Goal: Task Accomplishment & Management: Complete application form

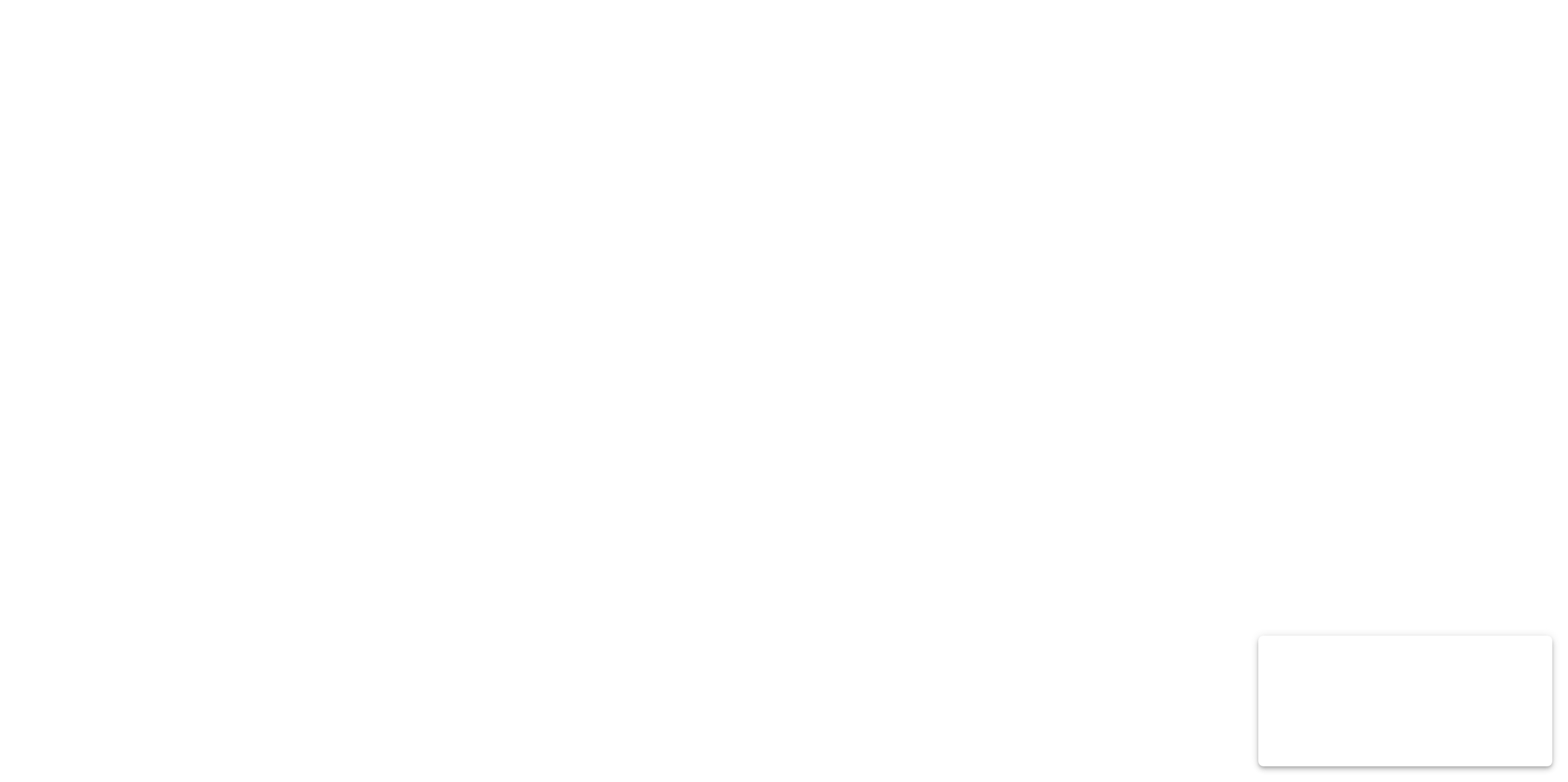
select select "MY"
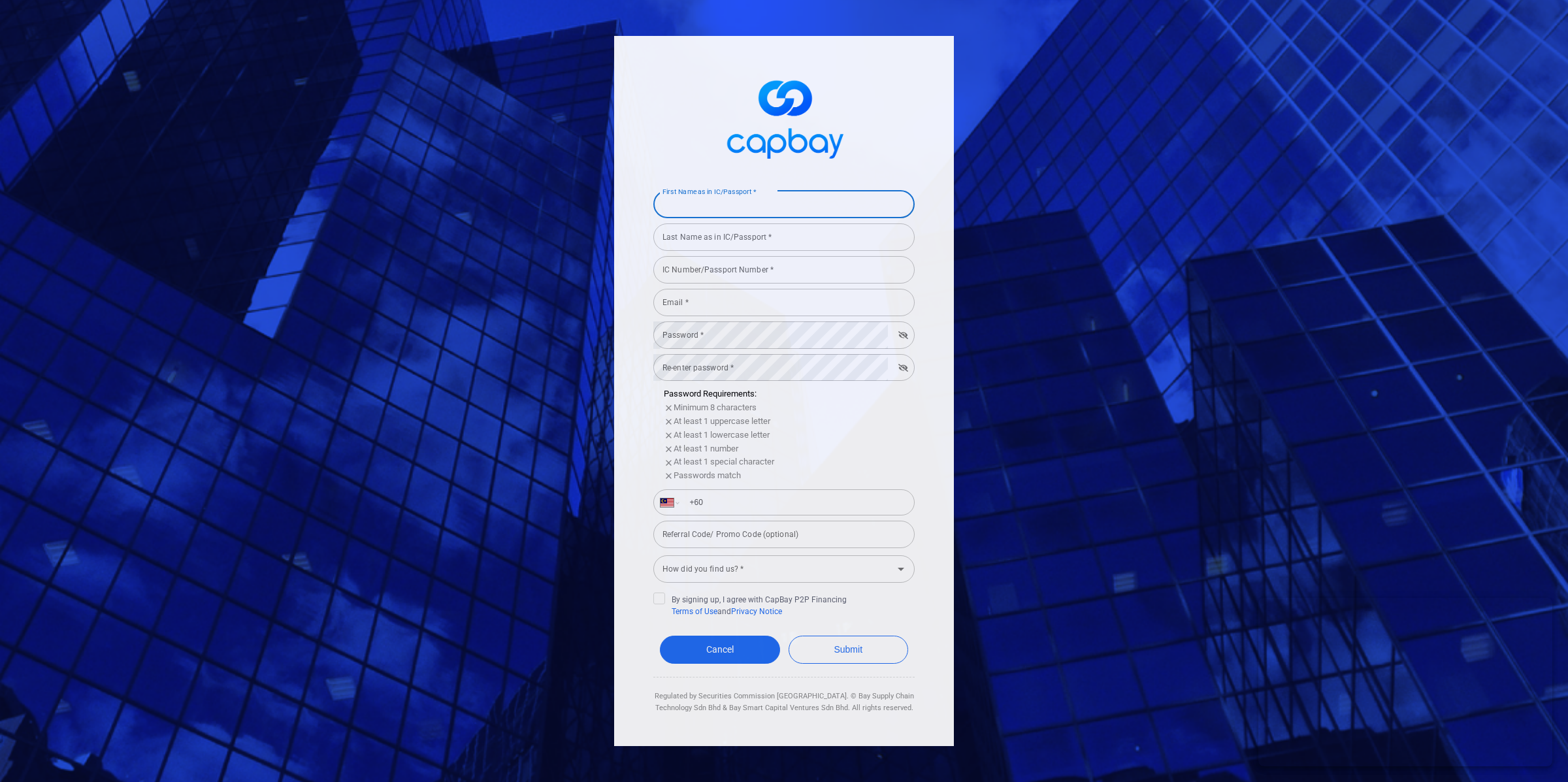
click at [747, 212] on input "First Name as in IC/Passport *" at bounding box center [784, 204] width 261 height 28
type input "test"
click at [740, 238] on input "Last Name as in IC/Passport *" at bounding box center [784, 237] width 261 height 28
type input "test"
click at [715, 261] on div "IC Number/Passport Number * IC Number/Passport Number *" at bounding box center [784, 269] width 261 height 30
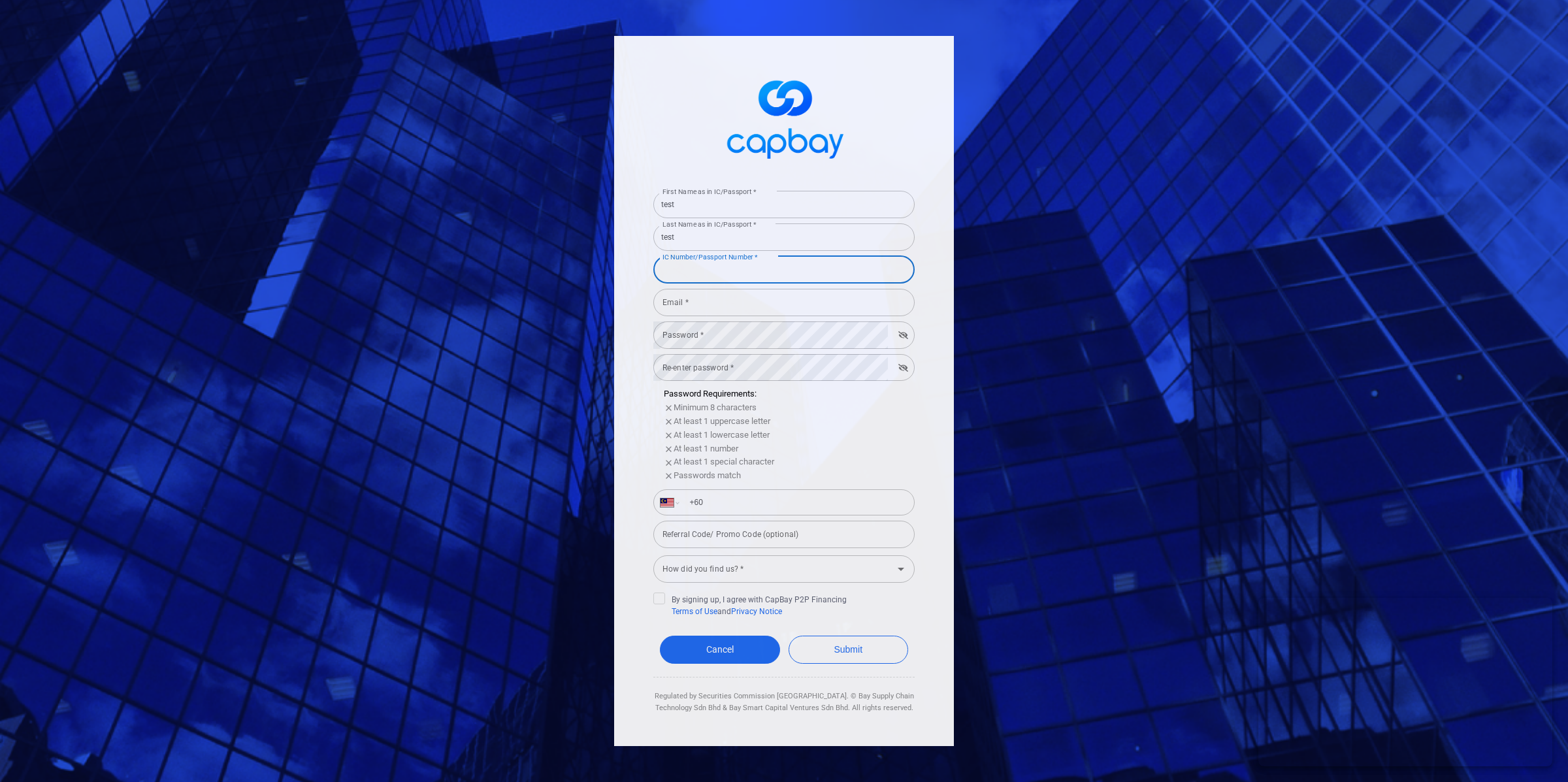
type input "020708101194"
click at [719, 296] on input "Email *" at bounding box center [784, 302] width 261 height 28
type input "[EMAIL_ADDRESS][DOMAIN_NAME]"
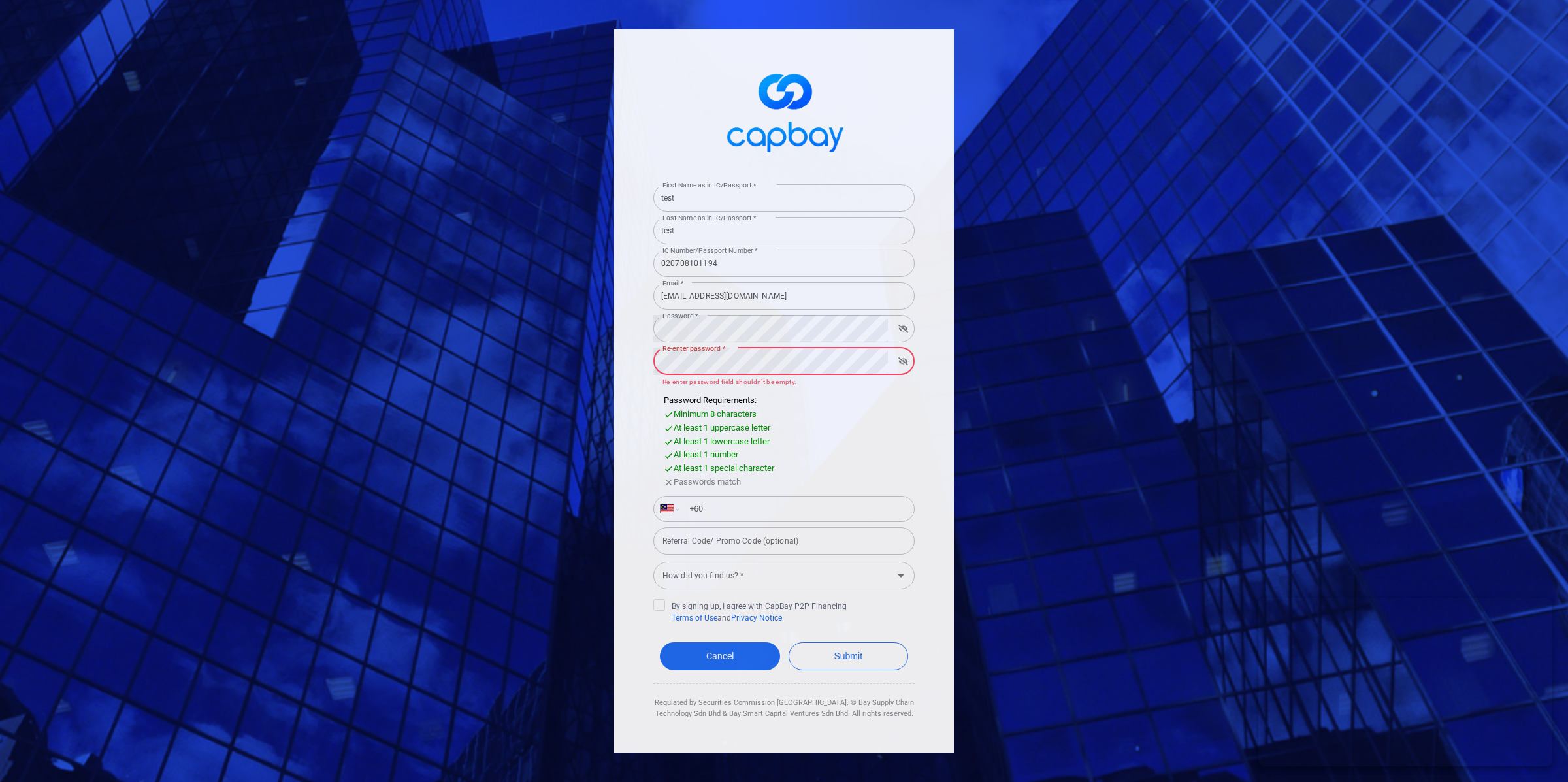
click at [906, 328] on icon "button" at bounding box center [903, 328] width 10 height 8
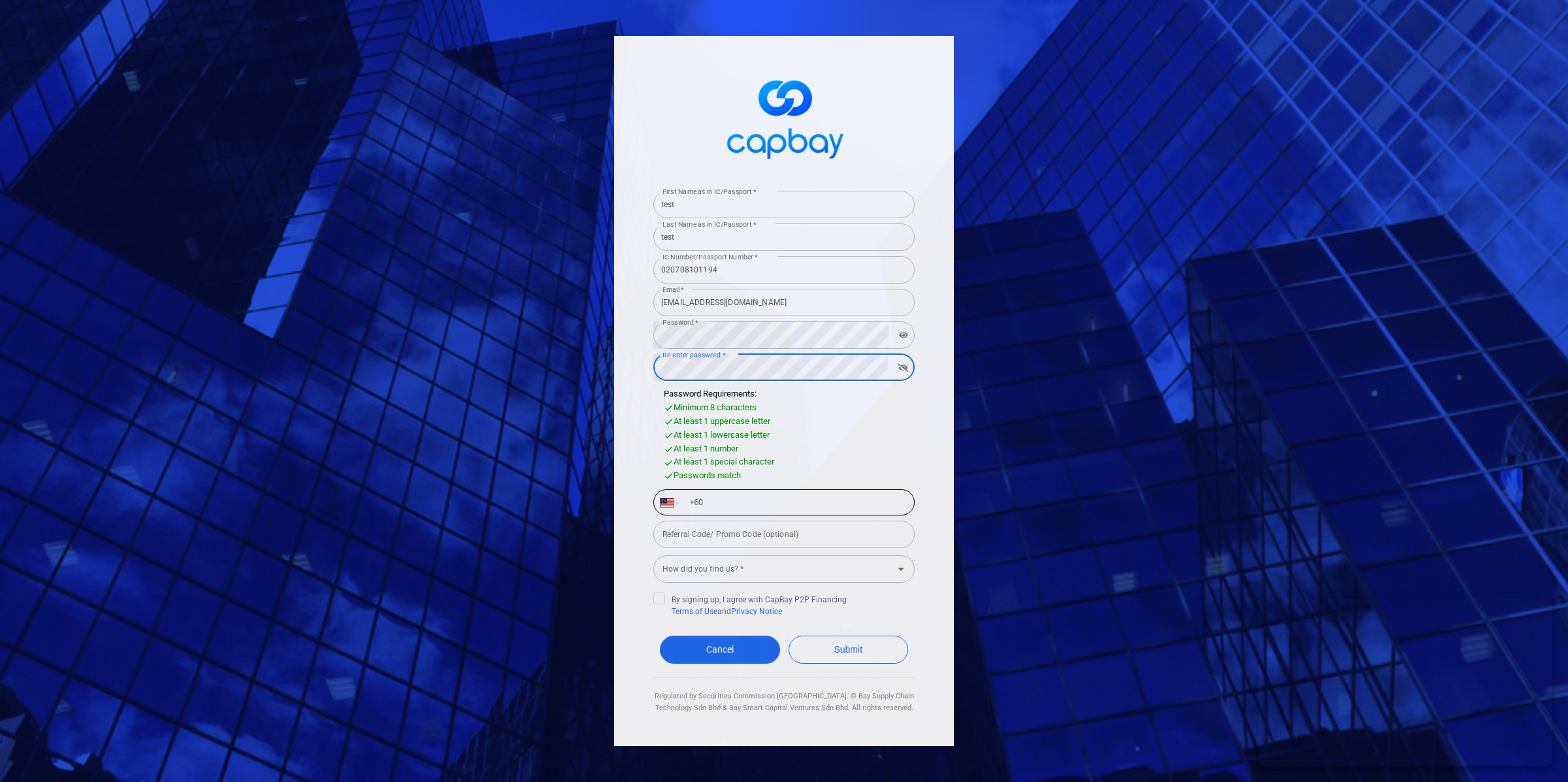
click at [796, 503] on input "+60" at bounding box center [794, 502] width 226 height 21
type input "[PHONE_NUMBER]"
click at [744, 570] on input "How did you find us? *" at bounding box center [773, 569] width 232 height 24
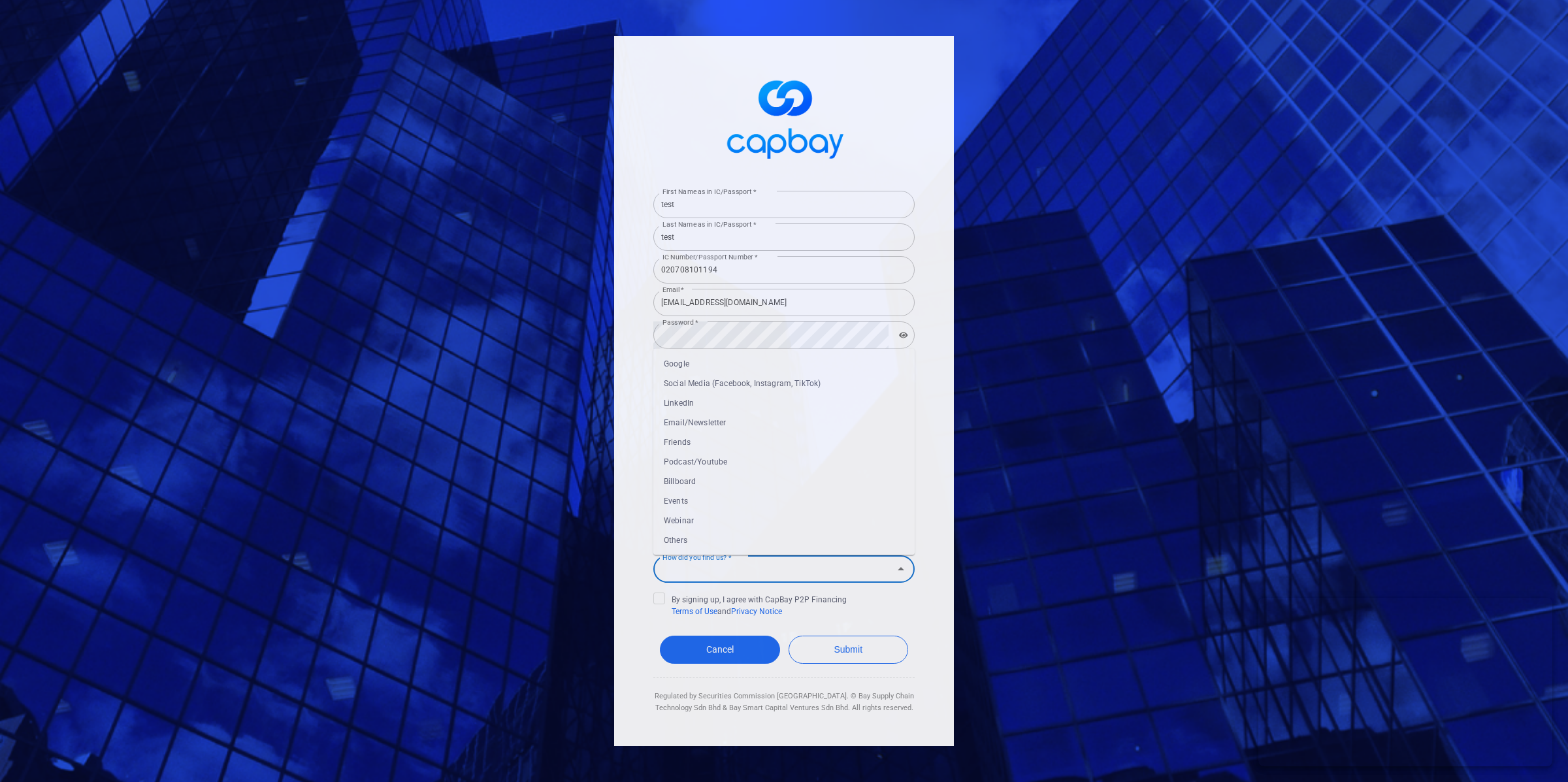
drag, startPoint x: 720, startPoint y: 520, endPoint x: 718, endPoint y: 533, distance: 13.2
click at [720, 520] on li "Webinar" at bounding box center [784, 521] width 261 height 20
type input "Webinar"
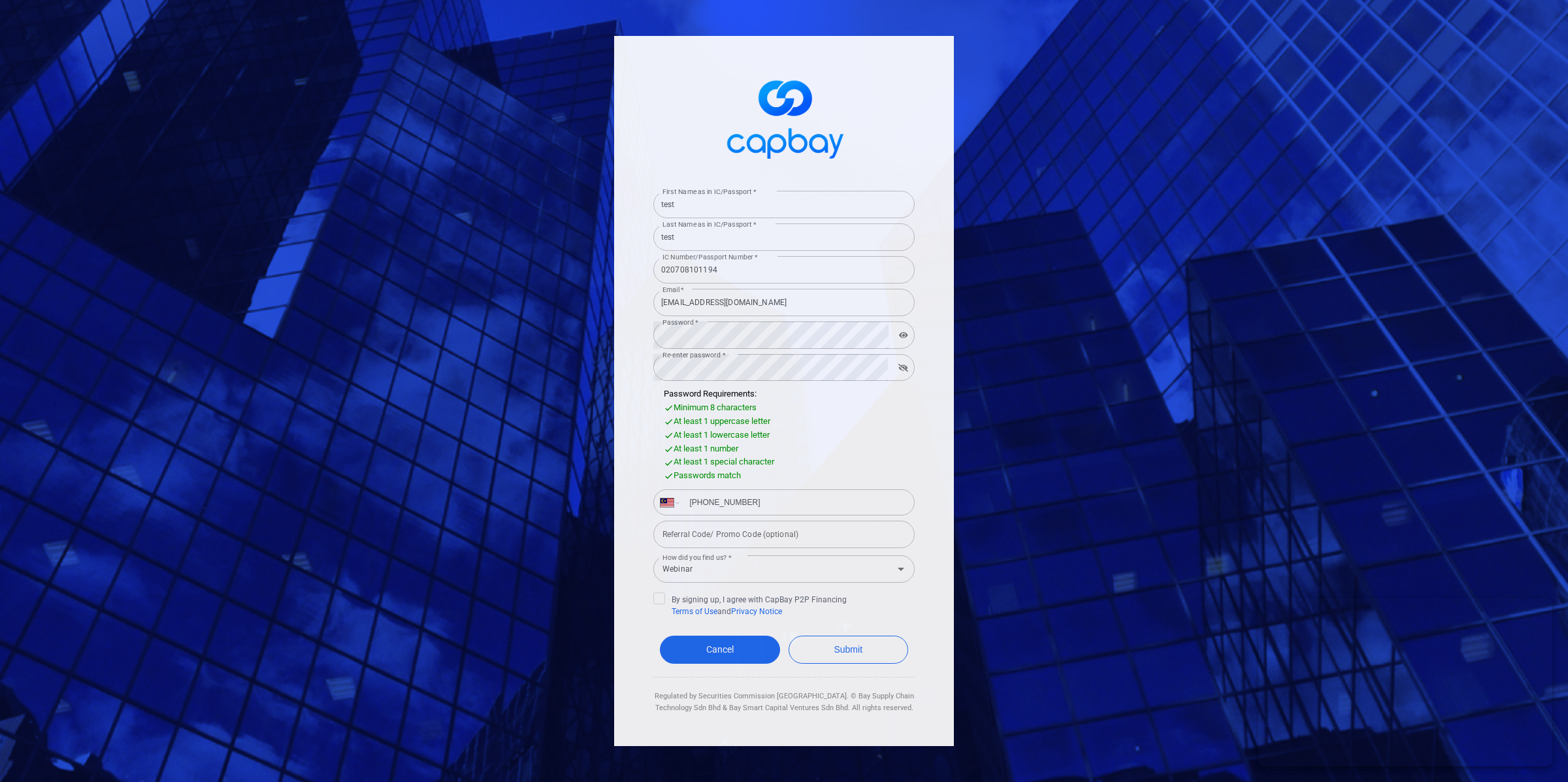
drag, startPoint x: 662, startPoint y: 600, endPoint x: 778, endPoint y: 626, distance: 118.9
click at [663, 601] on icon at bounding box center [659, 598] width 11 height 11
click at [0, 0] on input "By signing up, I agree with CapBay P2P Financing Terms of Use and Privacy Notice" at bounding box center [0, 0] width 0 height 0
click at [849, 637] on button "Submit" at bounding box center [849, 650] width 120 height 28
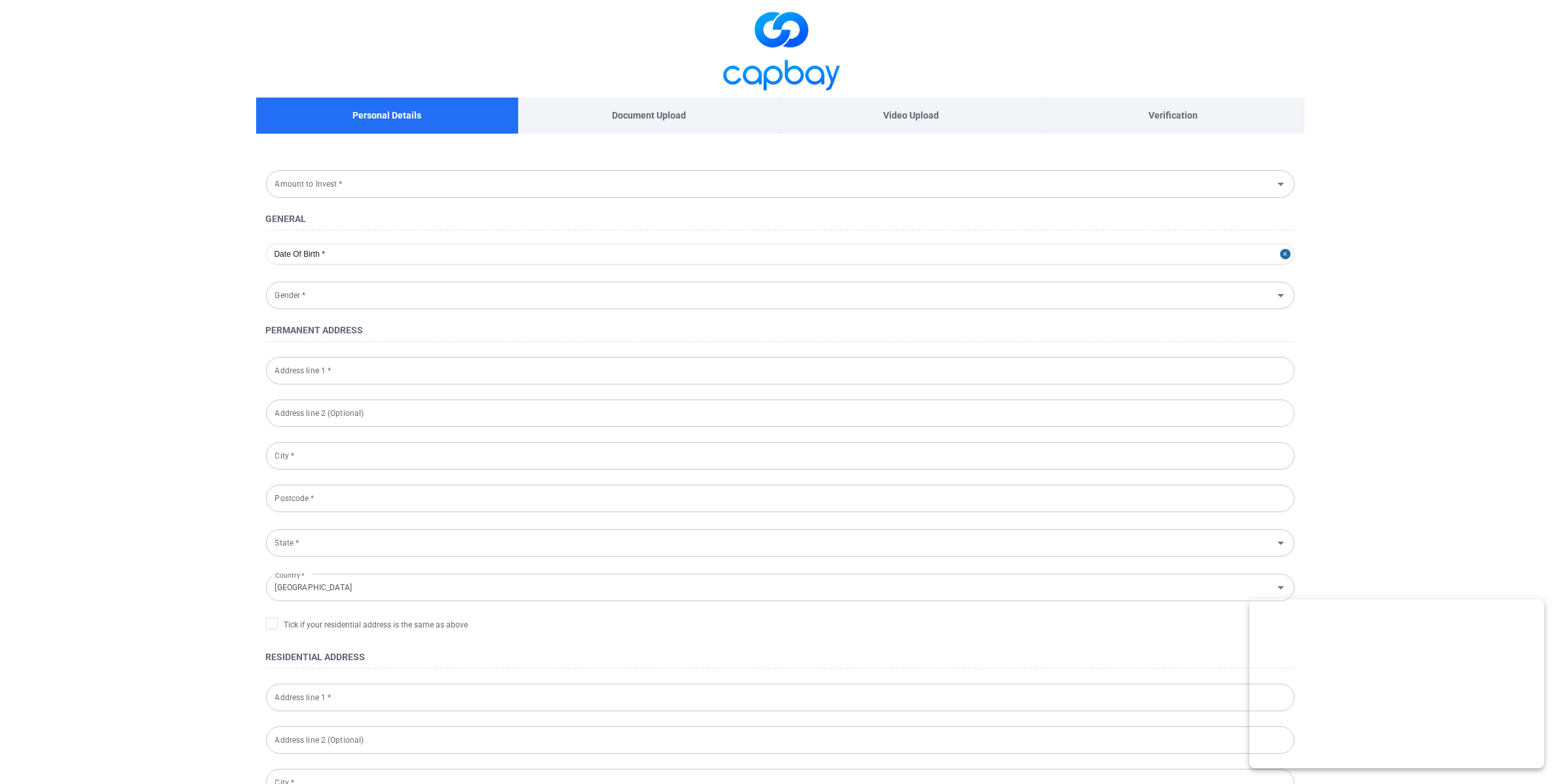
type input "[DATE]"
type input "[DEMOGRAPHIC_DATA]"
type input "020708-10-1194"
